Goal: Obtain resource: Obtain resource

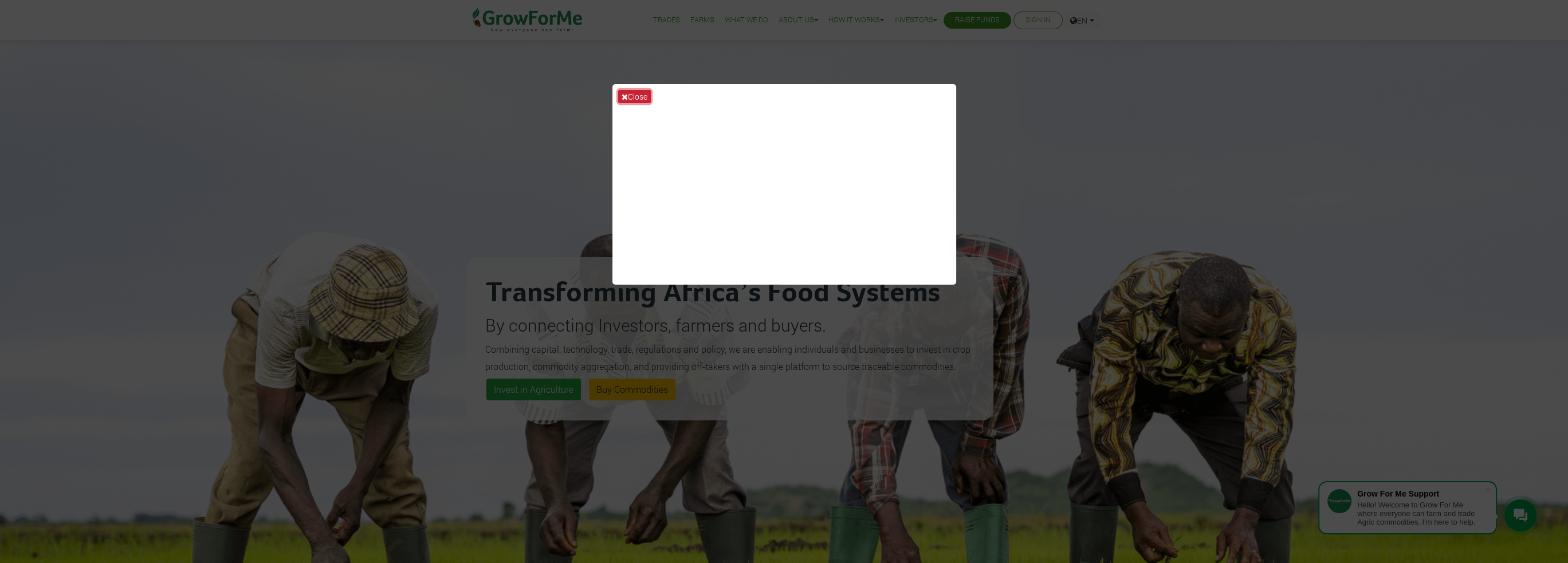
click at [635, 99] on button "Close" at bounding box center [635, 97] width 33 height 13
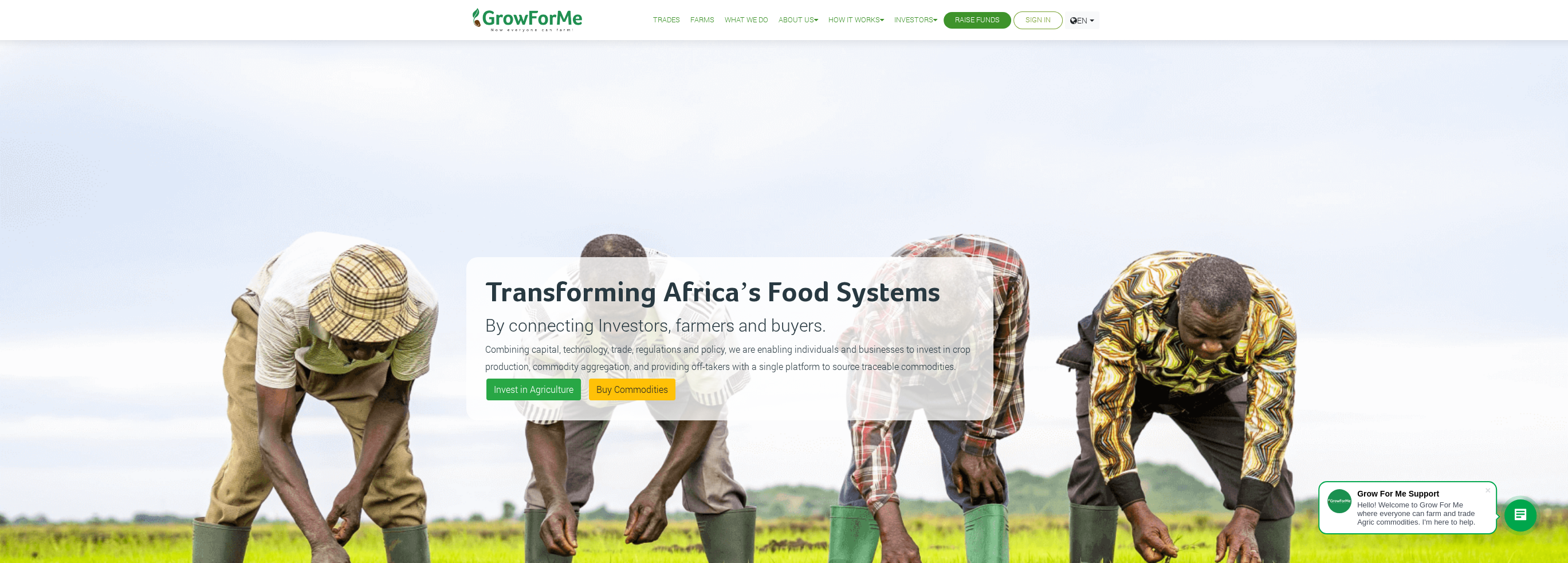
click at [690, 18] on link "Farms" at bounding box center [702, 21] width 24 height 12
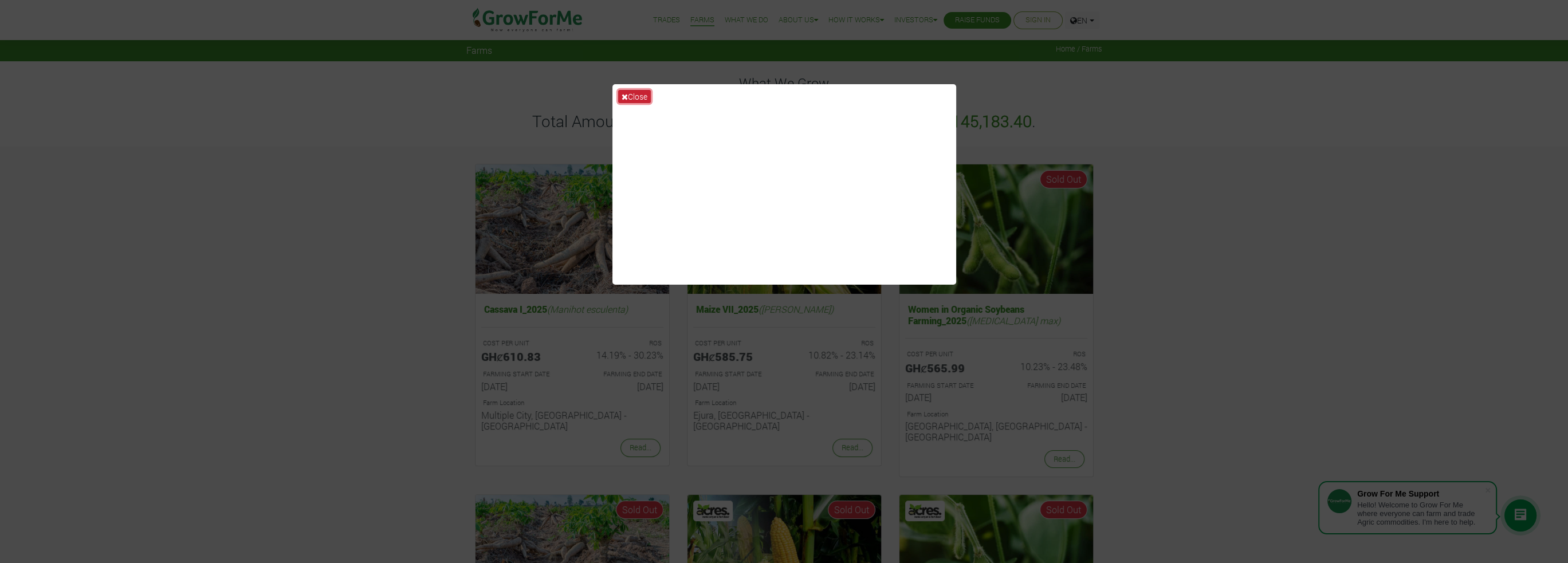
click at [639, 95] on button "Close" at bounding box center [635, 97] width 33 height 13
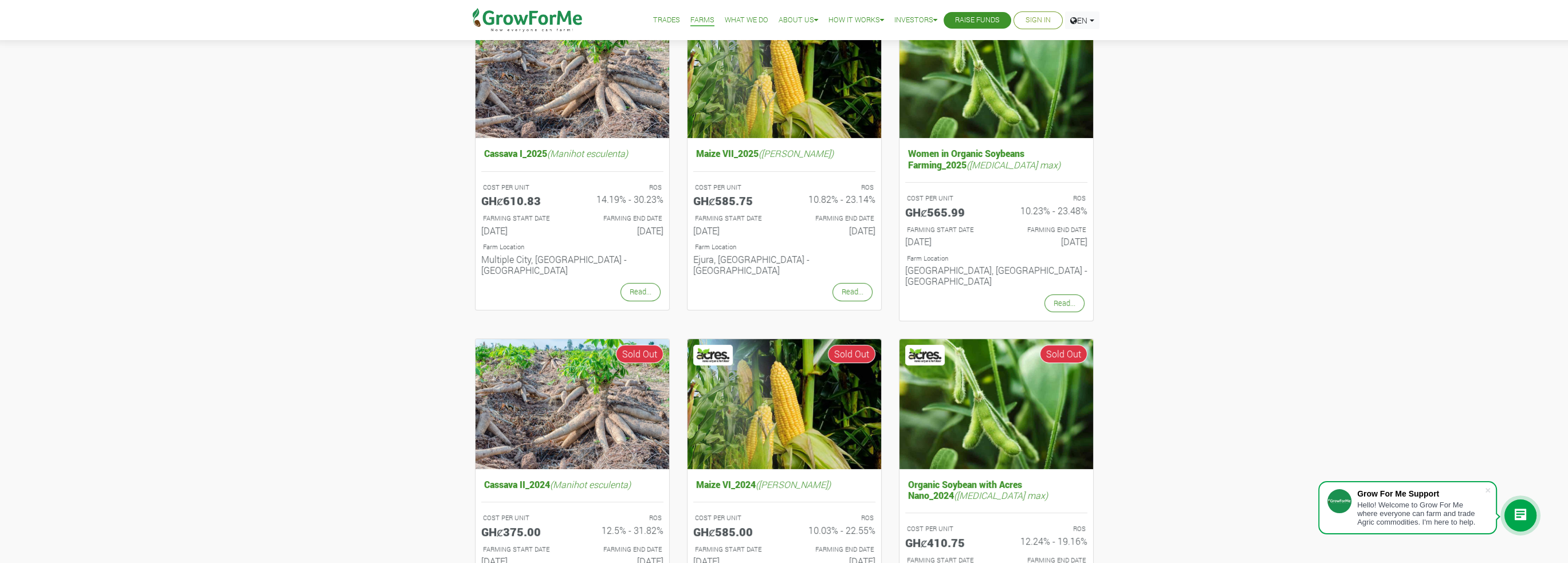
scroll to position [172, 0]
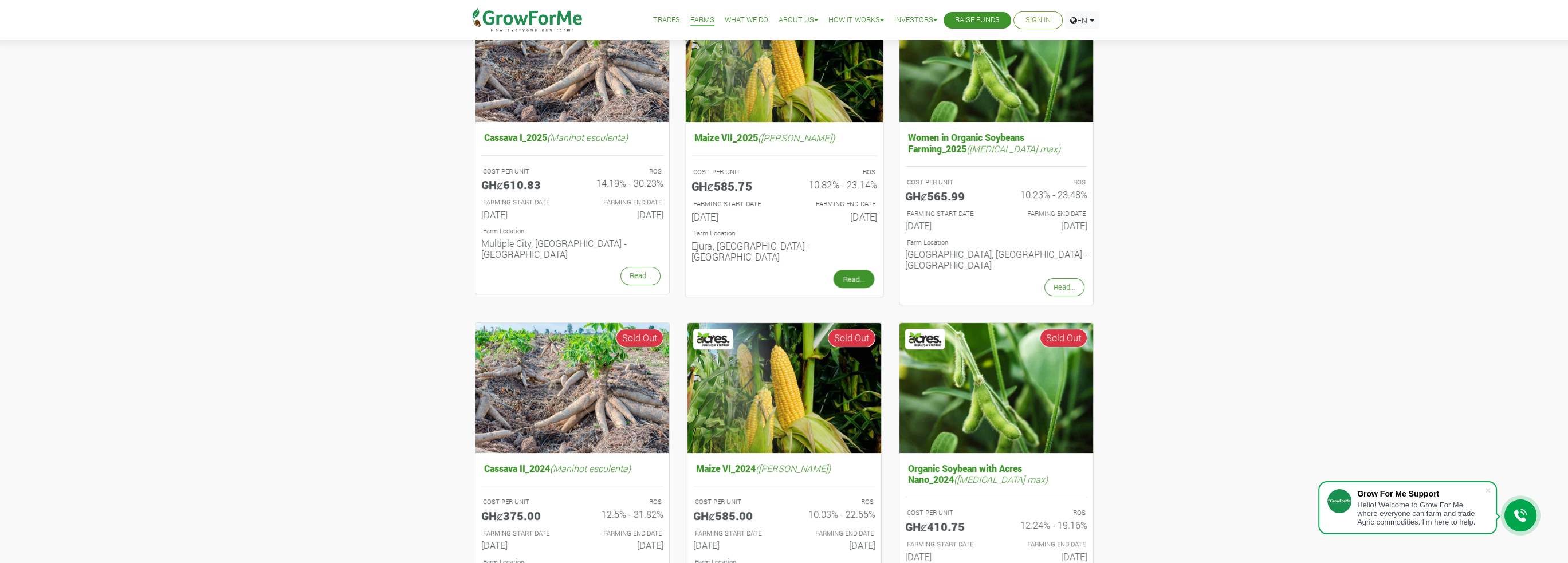
click at [856, 270] on link "Read..." at bounding box center [853, 279] width 41 height 18
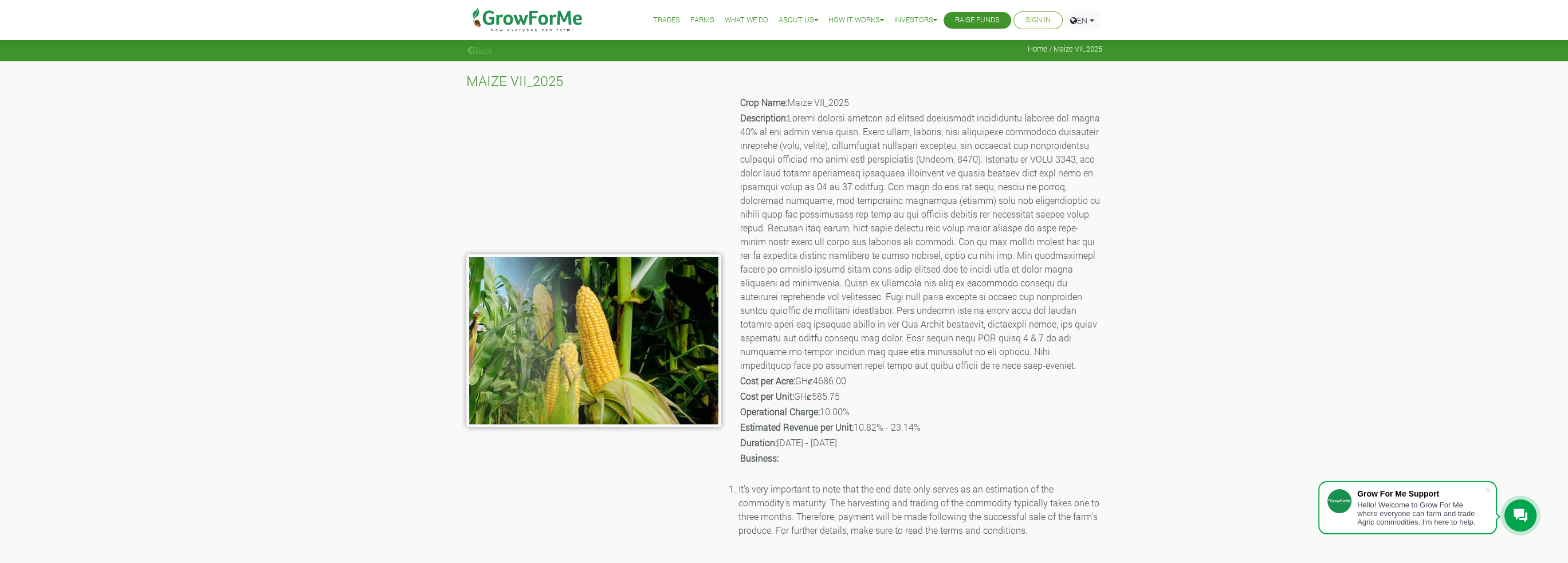
click at [976, 18] on link "Raise Funds" at bounding box center [977, 21] width 44 height 12
click at [910, 47] on link "Investors" at bounding box center [933, 47] width 86 height 26
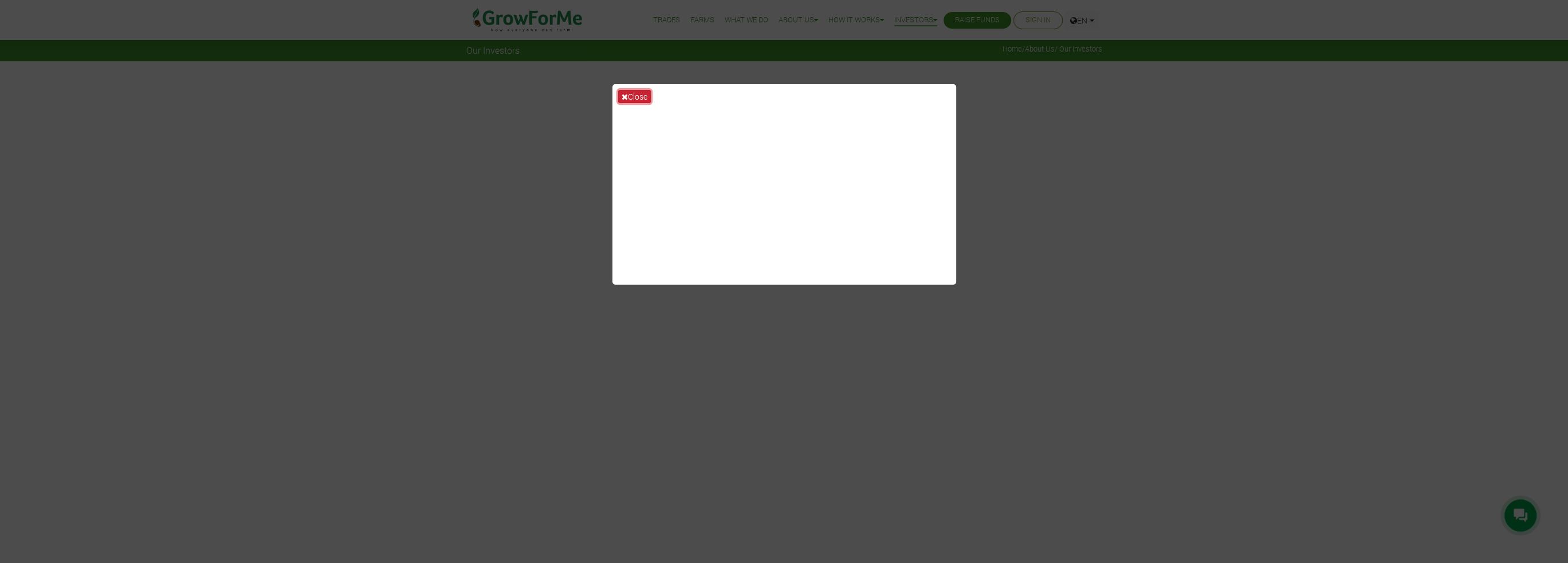
click at [637, 96] on button "Close" at bounding box center [635, 97] width 33 height 13
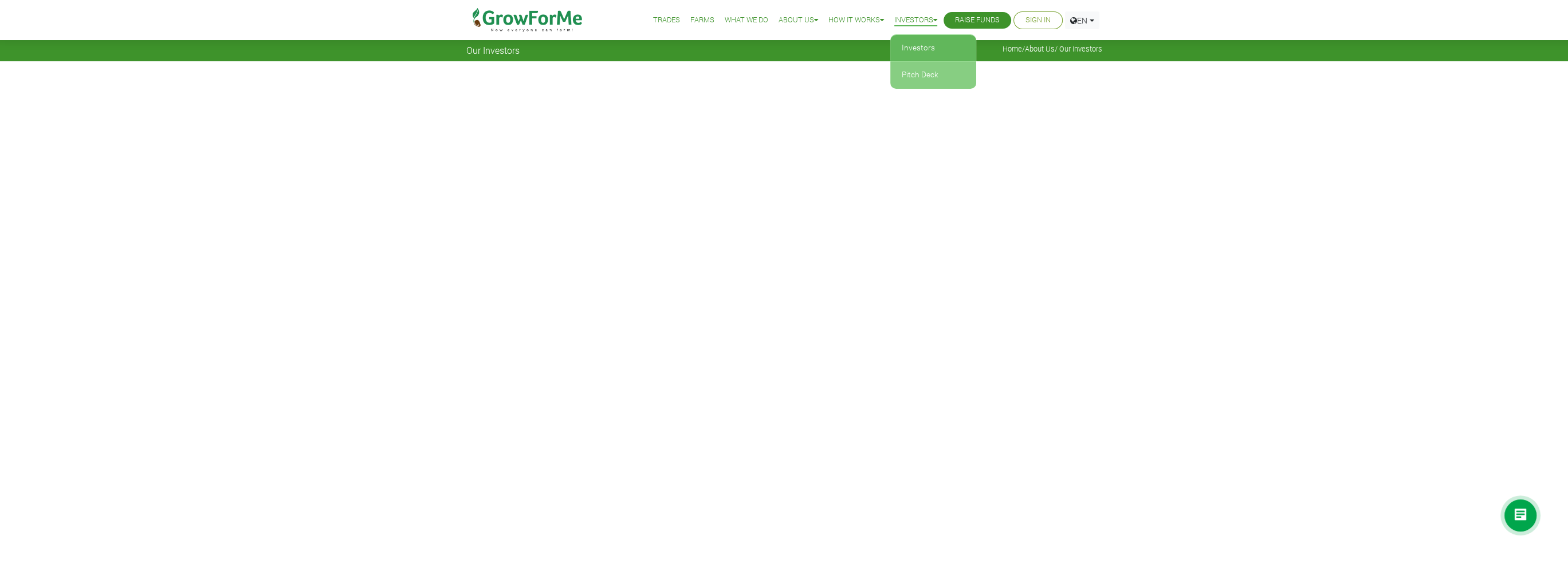
click at [911, 73] on link "Pitch Deck" at bounding box center [933, 75] width 86 height 26
